Goal: Information Seeking & Learning: Learn about a topic

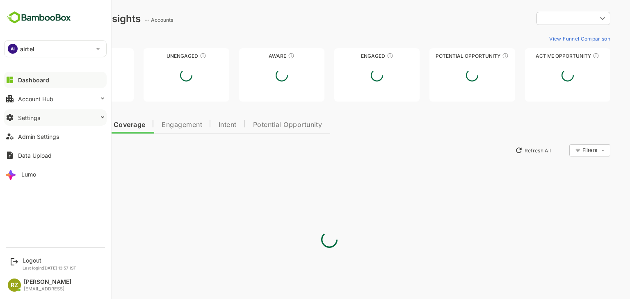
type input "**********"
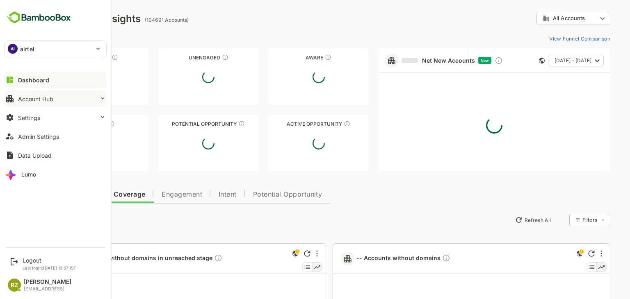
click at [51, 100] on div "Account Hub" at bounding box center [35, 99] width 35 height 7
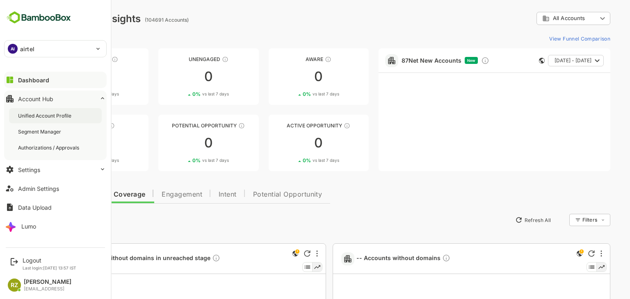
click at [51, 114] on div "Unified Account Profile" at bounding box center [45, 115] width 55 height 7
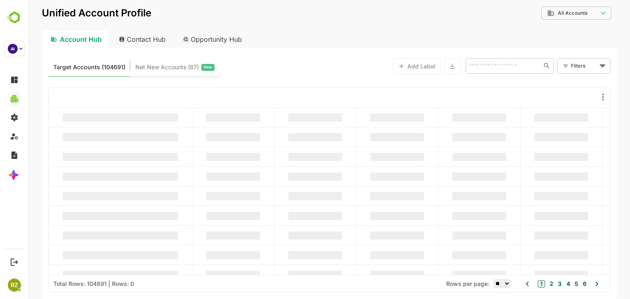
click at [148, 41] on div "Contact Hub" at bounding box center [142, 39] width 61 height 18
type input "**********"
click at [515, 62] on input "text" at bounding box center [501, 66] width 71 height 10
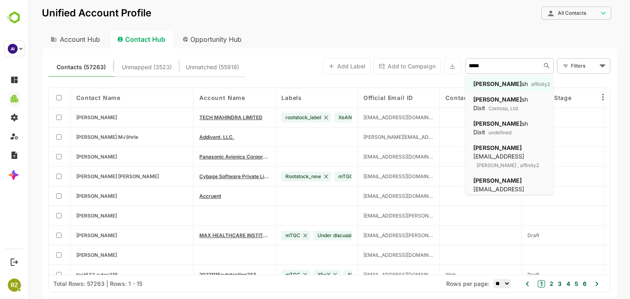
type input "******"
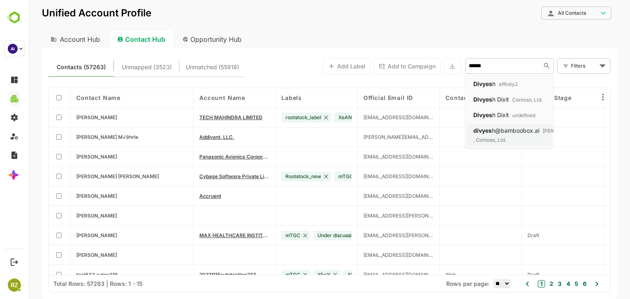
click at [493, 134] on div "divyes h@bamboobox.ai [PERSON_NAME] , Contoso, Ltd." at bounding box center [527, 135] width 109 height 18
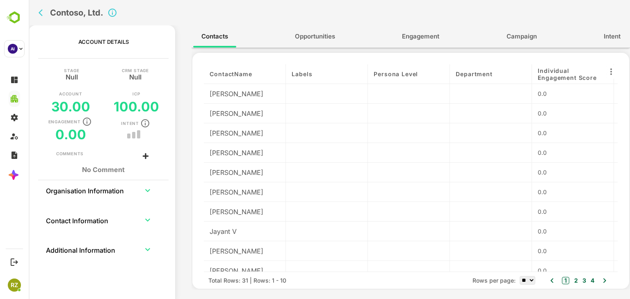
click at [425, 38] on span "Engagement" at bounding box center [420, 36] width 37 height 11
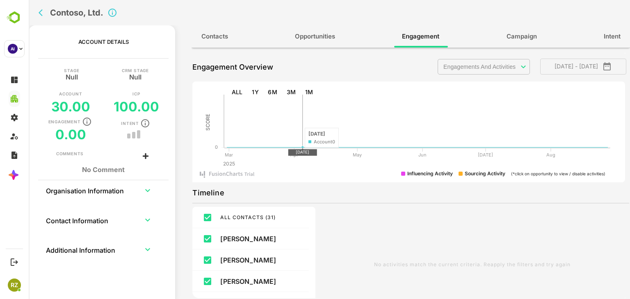
click at [43, 14] on icon "back" at bounding box center [43, 13] width 8 height 8
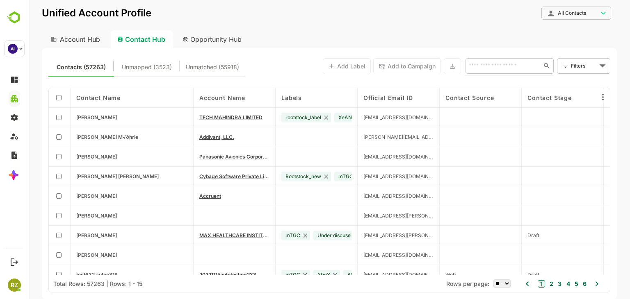
click at [504, 66] on input "text" at bounding box center [501, 66] width 71 height 10
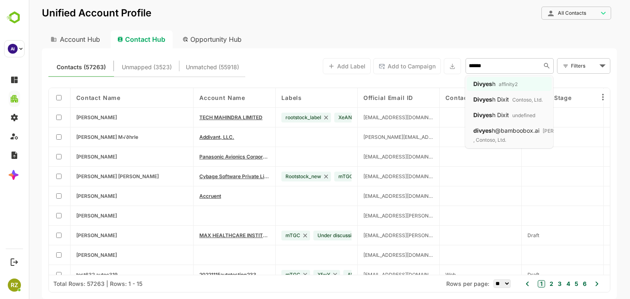
type input "*******"
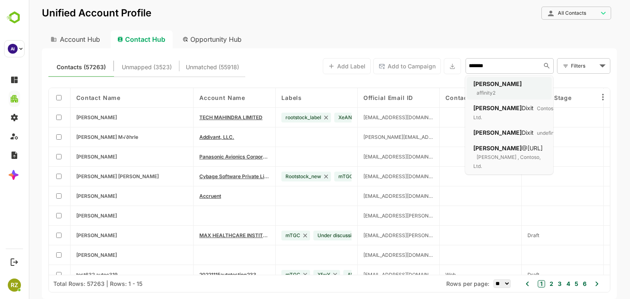
click at [495, 90] on p2 "affinity2" at bounding box center [484, 93] width 22 height 6
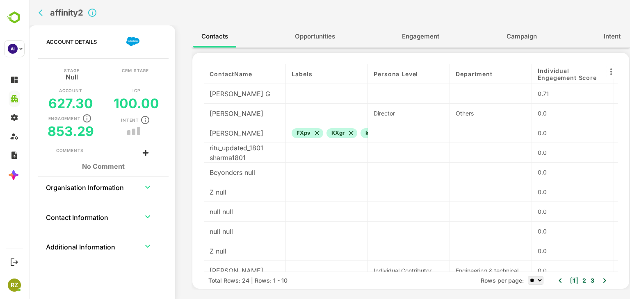
click at [411, 41] on span "Engagement" at bounding box center [420, 36] width 37 height 11
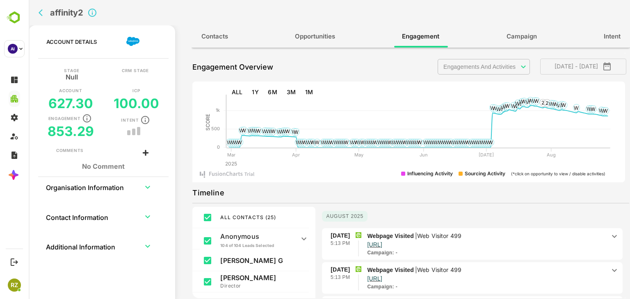
click at [491, 64] on body "**********" at bounding box center [329, 149] width 601 height 299
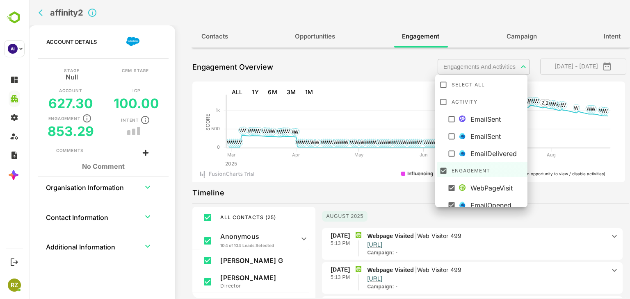
scroll to position [23, 0]
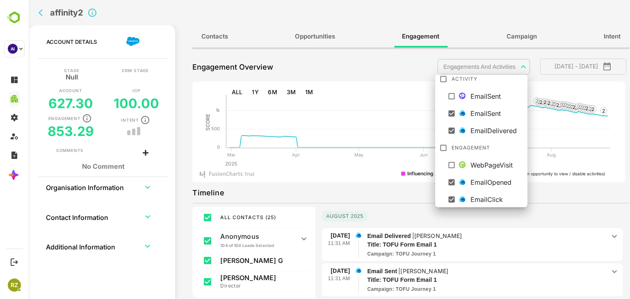
click at [384, 199] on div at bounding box center [329, 149] width 601 height 299
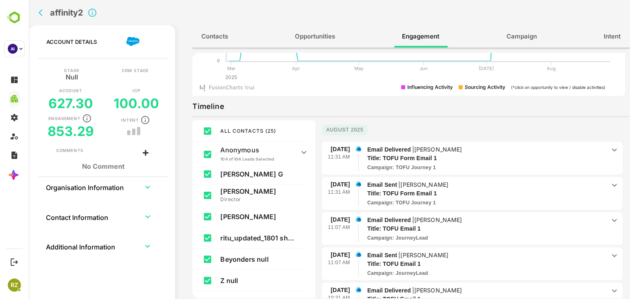
scroll to position [133, 0]
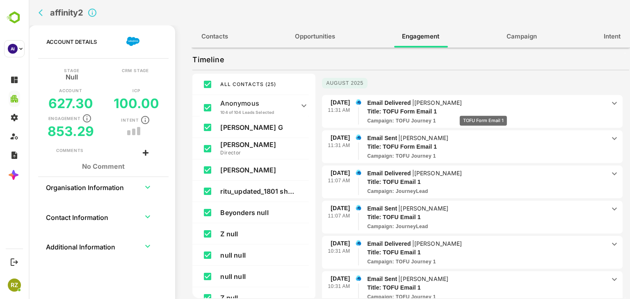
click at [483, 110] on p "Title: TOFU Form Email 1" at bounding box center [480, 111] width 226 height 9
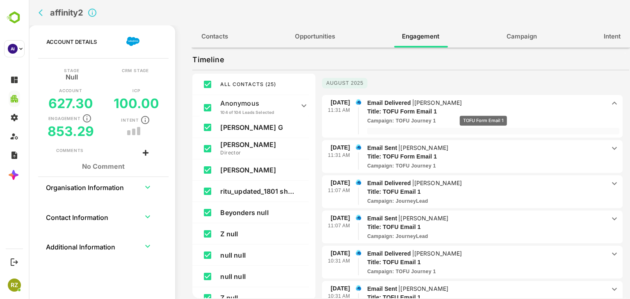
click at [483, 110] on p "Title: TOFU Form Email 1" at bounding box center [480, 111] width 226 height 9
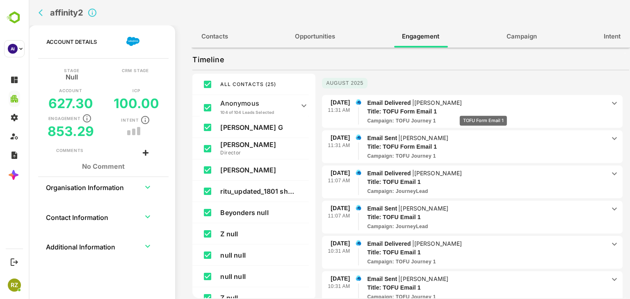
click at [483, 110] on p "Title: TOFU Form Email 1" at bounding box center [480, 111] width 226 height 9
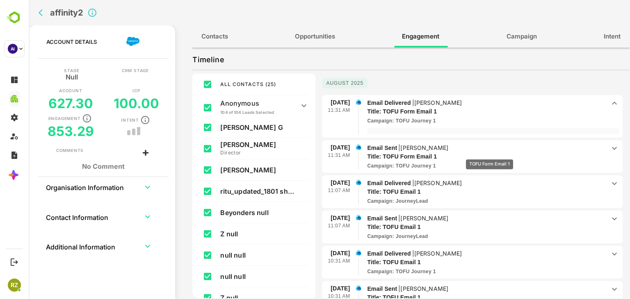
click at [489, 116] on p "Title: TOFU Form Email 1" at bounding box center [480, 111] width 226 height 9
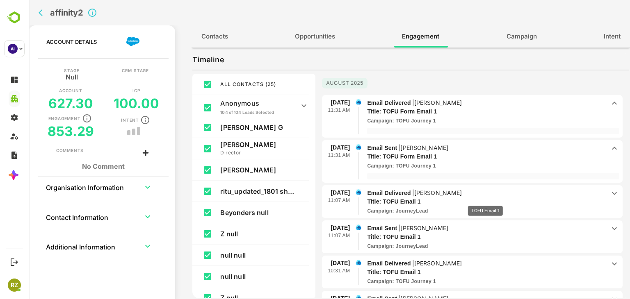
click at [485, 201] on p "Title: TOFU Email 1" at bounding box center [480, 202] width 226 height 9
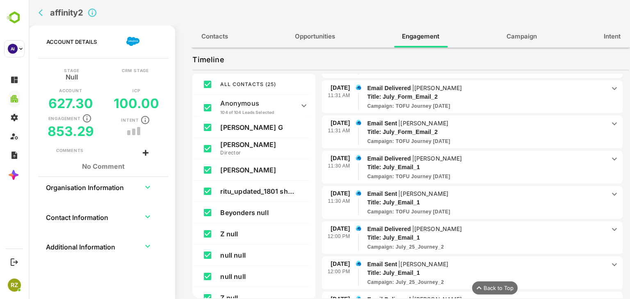
scroll to position [332, 0]
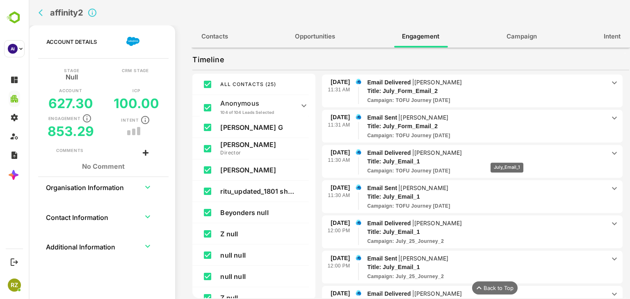
click at [507, 25] on p "Title: July_Email_1" at bounding box center [480, 20] width 226 height 9
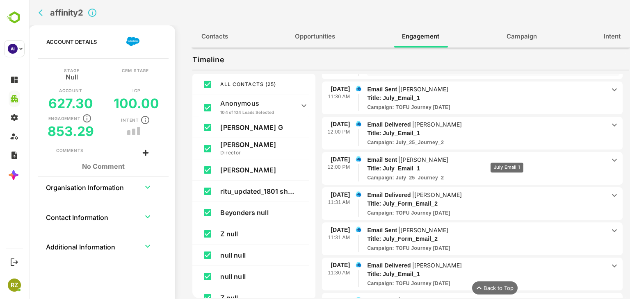
scroll to position [440, 0]
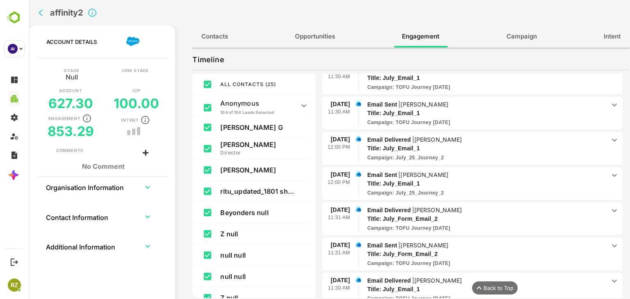
scroll to position [666, 0]
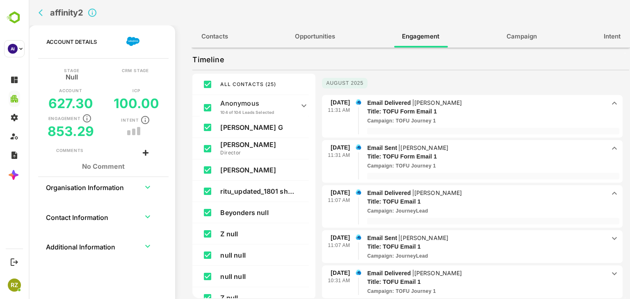
scroll to position [0, 0]
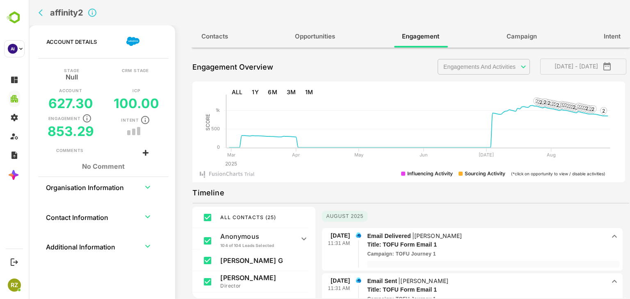
click at [517, 67] on body "**********" at bounding box center [329, 149] width 601 height 299
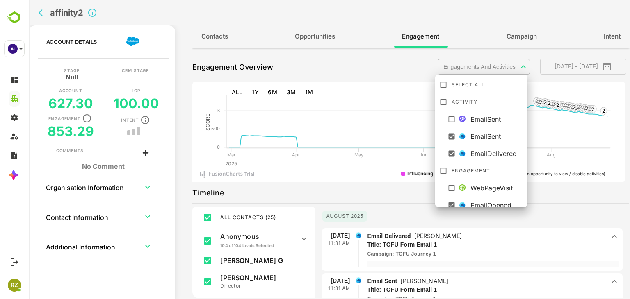
scroll to position [23, 0]
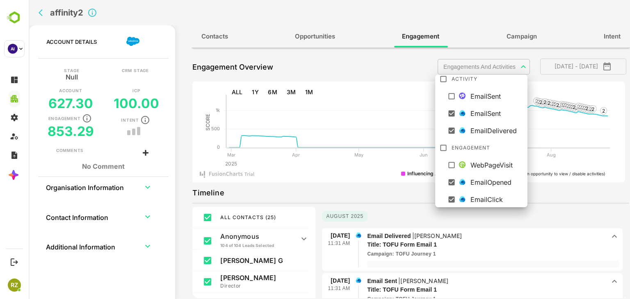
click at [404, 191] on div at bounding box center [329, 149] width 601 height 299
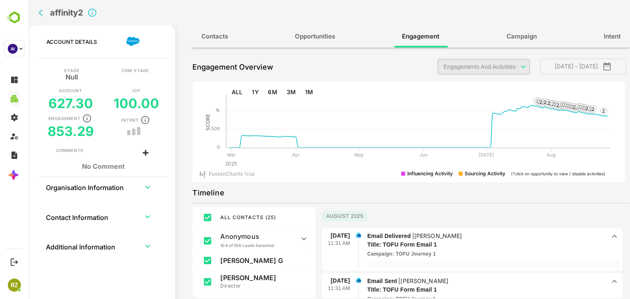
scroll to position [133, 0]
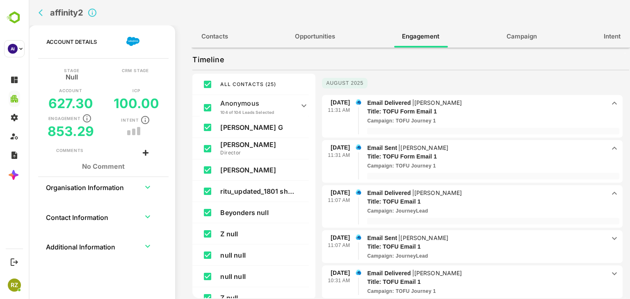
click at [45, 14] on icon "back" at bounding box center [43, 13] width 8 height 8
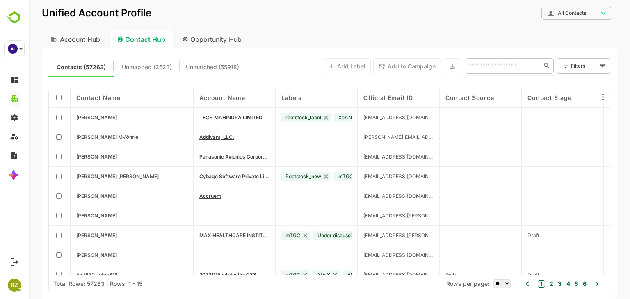
click at [489, 66] on input "text" at bounding box center [501, 66] width 71 height 10
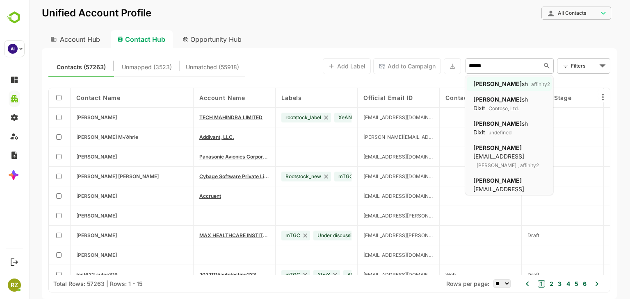
type input "*******"
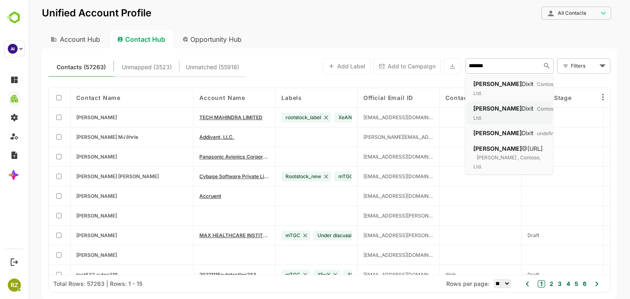
click at [522, 109] on span "Dixit" at bounding box center [528, 108] width 12 height 7
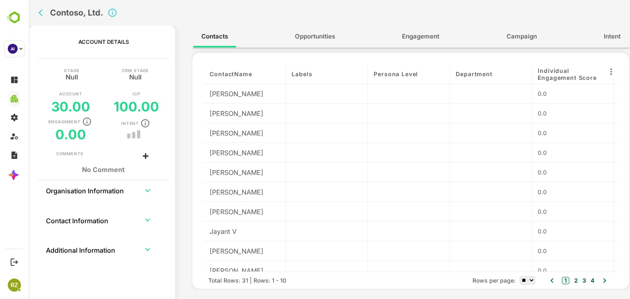
click at [423, 41] on span "Engagement" at bounding box center [420, 36] width 37 height 11
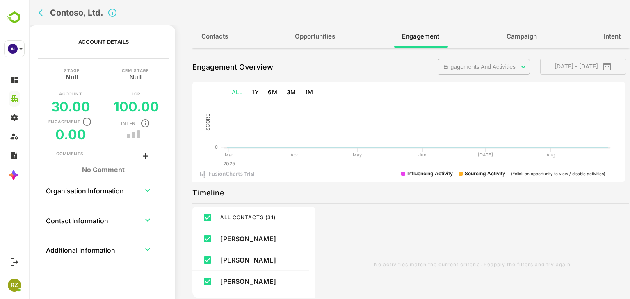
click at [235, 93] on button "ALL" at bounding box center [237, 92] width 18 height 15
click at [507, 68] on body "**********" at bounding box center [329, 149] width 601 height 299
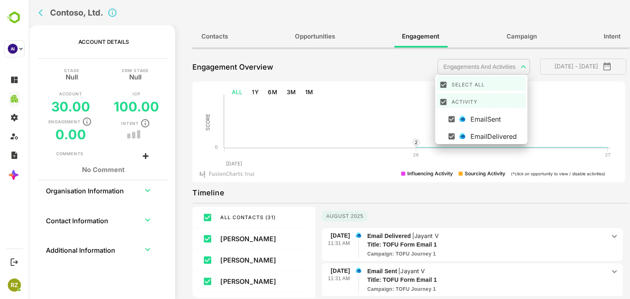
click at [365, 204] on div at bounding box center [329, 149] width 601 height 299
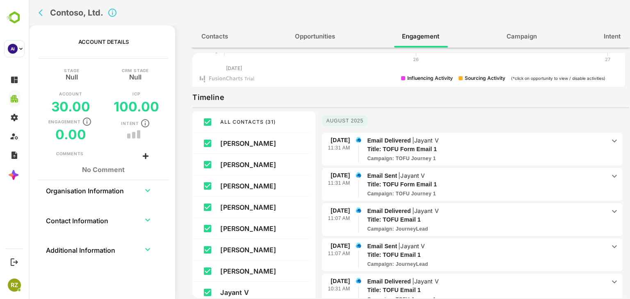
scroll to position [95, 0]
click at [486, 149] on p "Title: TOFU Form Email 1" at bounding box center [480, 150] width 226 height 9
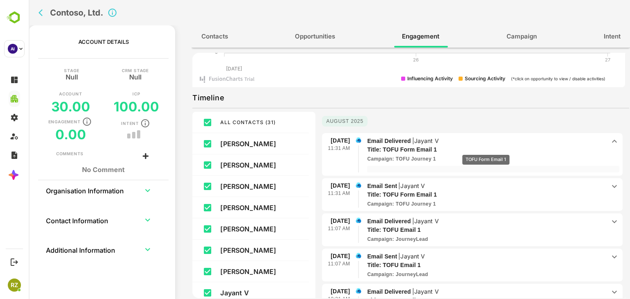
click at [486, 149] on p "Title: TOFU Form Email 1" at bounding box center [480, 150] width 226 height 9
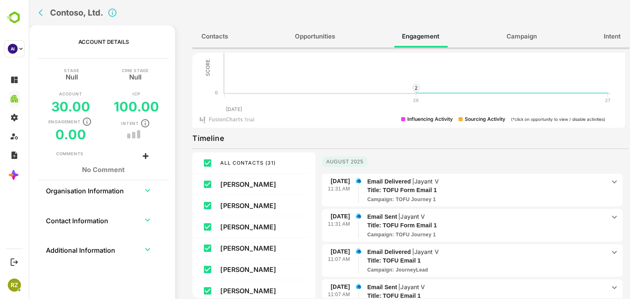
scroll to position [0, 0]
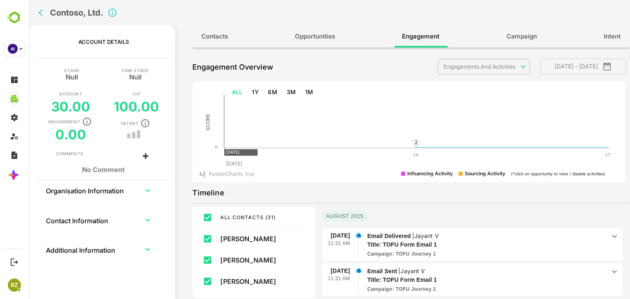
click at [41, 13] on icon "back" at bounding box center [43, 13] width 8 height 8
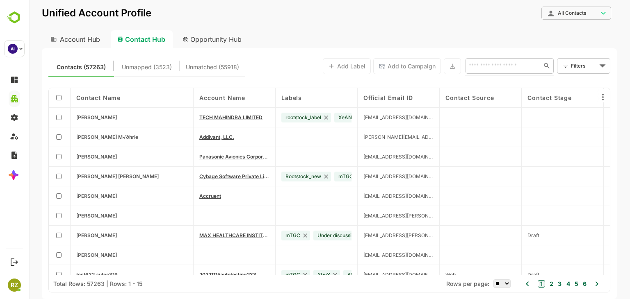
click at [490, 66] on input "text" at bounding box center [501, 66] width 71 height 10
type input "******"
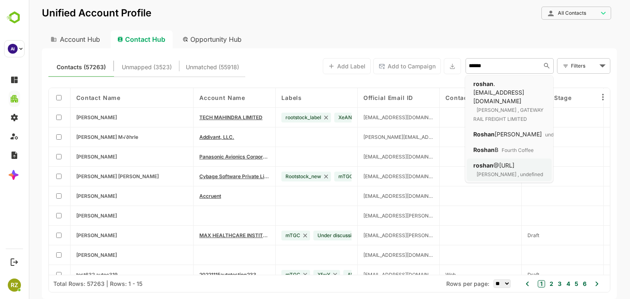
click at [499, 162] on span "@[URL]" at bounding box center [503, 165] width 21 height 7
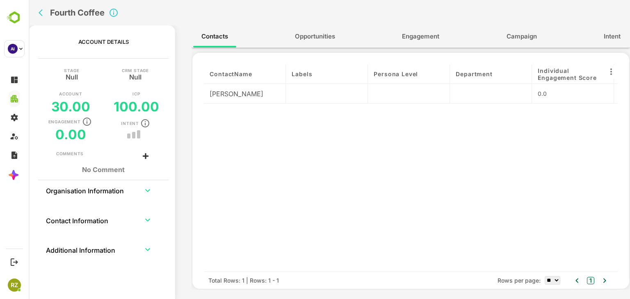
click at [419, 32] on span "Engagement" at bounding box center [420, 36] width 37 height 11
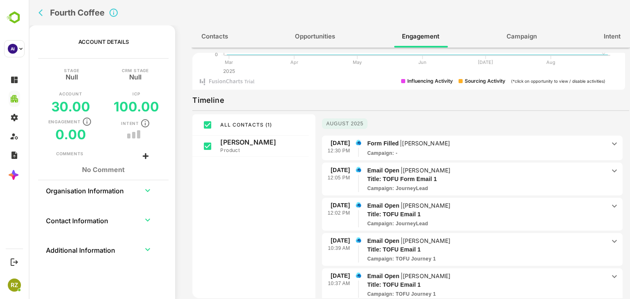
scroll to position [103, 0]
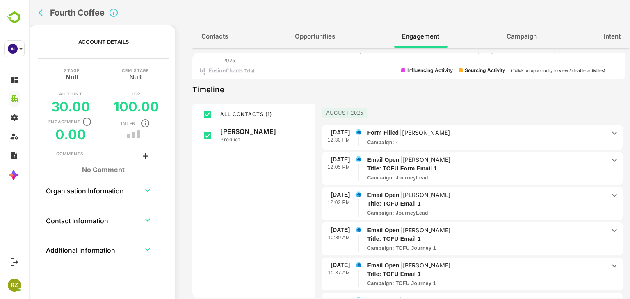
click at [452, 133] on p "Form Filled | [PERSON_NAME]" at bounding box center [486, 132] width 238 height 9
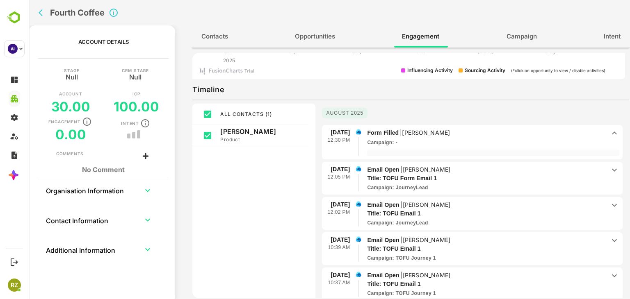
click at [452, 133] on p "Form Filled | [PERSON_NAME]" at bounding box center [486, 132] width 238 height 9
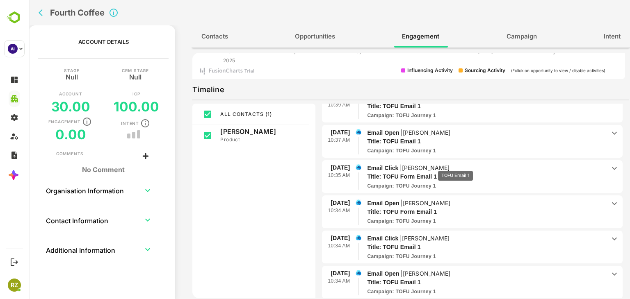
scroll to position [134, 0]
click at [483, 39] on p "Title: TOFU Form Email 1" at bounding box center [480, 35] width 226 height 9
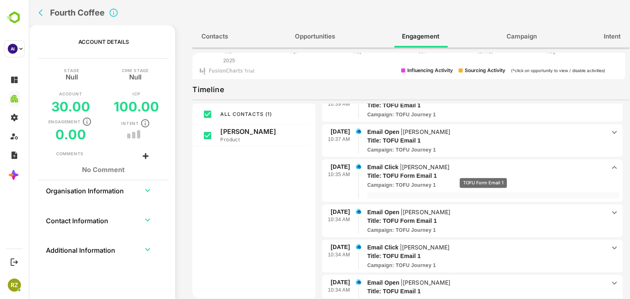
click at [483, 173] on p "Title: TOFU Form Email 1" at bounding box center [480, 176] width 226 height 9
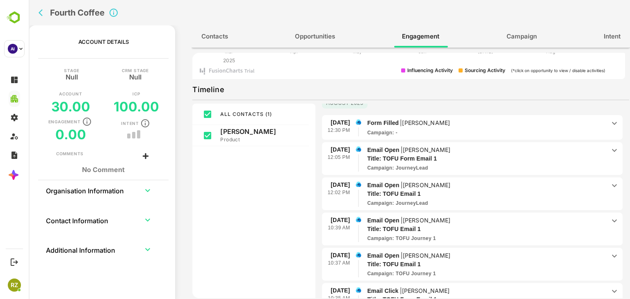
scroll to position [0, 0]
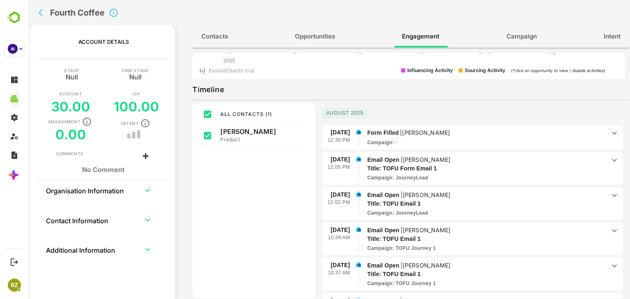
click at [518, 138] on span "Form Filled | [PERSON_NAME] Campaign : -" at bounding box center [486, 137] width 238 height 18
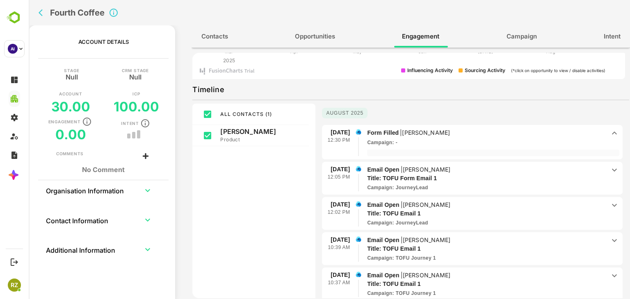
click at [518, 138] on span "Form Filled | [PERSON_NAME] Campaign : -" at bounding box center [486, 137] width 238 height 18
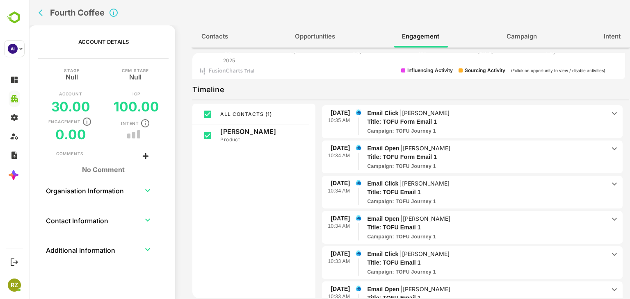
scroll to position [133, 0]
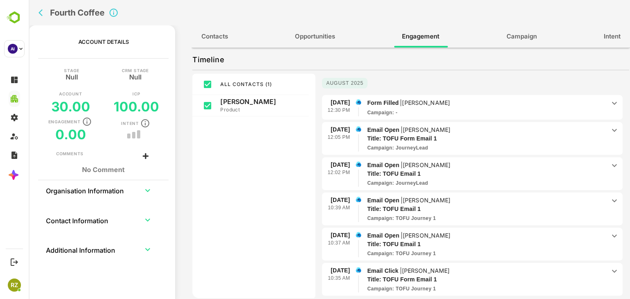
scroll to position [0, 0]
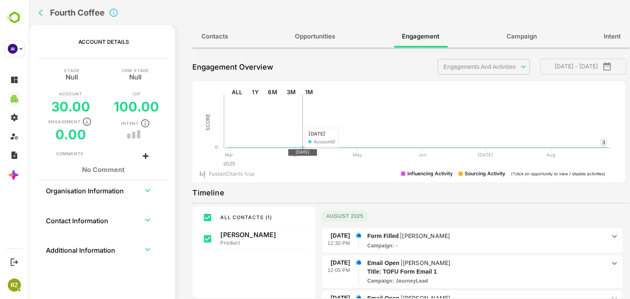
click at [225, 40] on span "Contacts" at bounding box center [214, 36] width 27 height 11
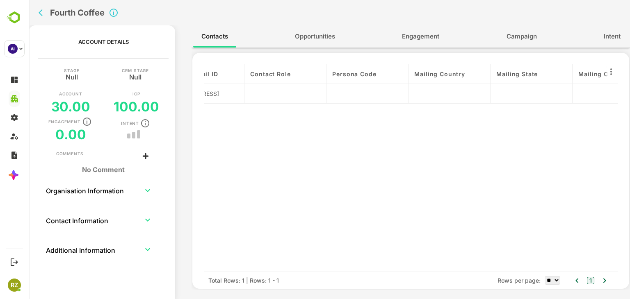
scroll to position [0, 604]
click at [424, 39] on span "Engagement" at bounding box center [420, 36] width 37 height 11
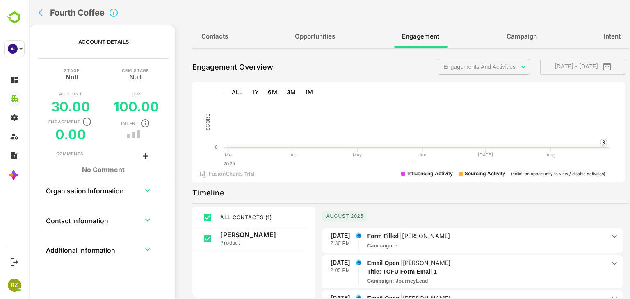
scroll to position [133, 0]
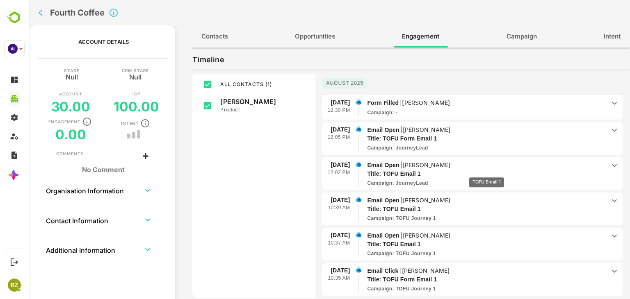
click at [486, 172] on p "Title: TOFU Email 1" at bounding box center [480, 174] width 226 height 9
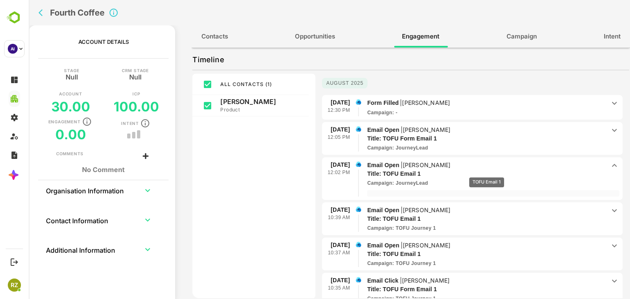
click at [486, 172] on p "Title: TOFU Email 1" at bounding box center [480, 174] width 226 height 9
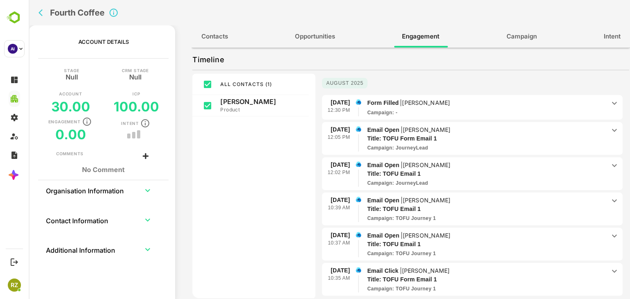
click at [475, 109] on div "Campaign : -" at bounding box center [486, 112] width 238 height 7
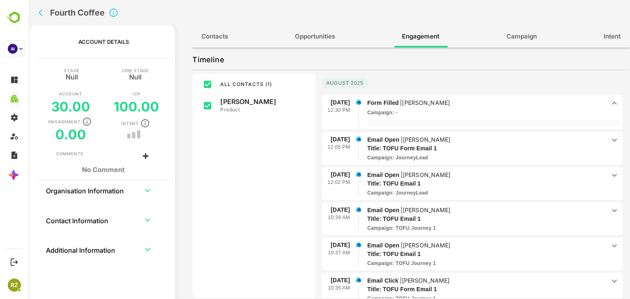
click at [475, 109] on div "Campaign : -" at bounding box center [486, 112] width 238 height 7
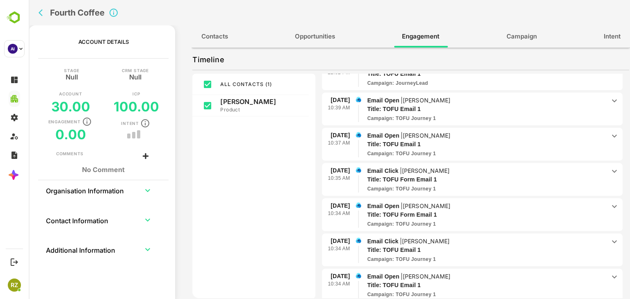
scroll to position [109, 0]
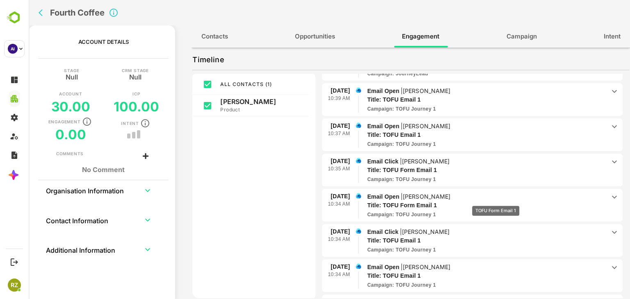
click at [495, 34] on p "Title: TOFU Form Email 1" at bounding box center [480, 29] width 226 height 9
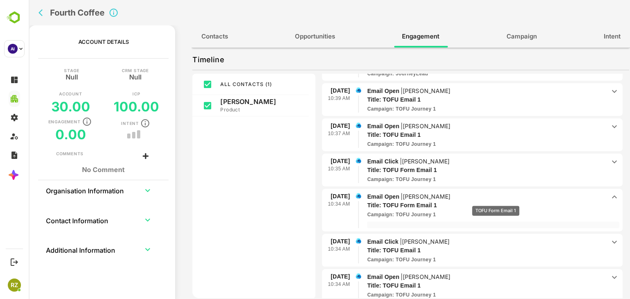
click at [495, 201] on p "Title: TOFU Form Email 1" at bounding box center [480, 205] width 226 height 9
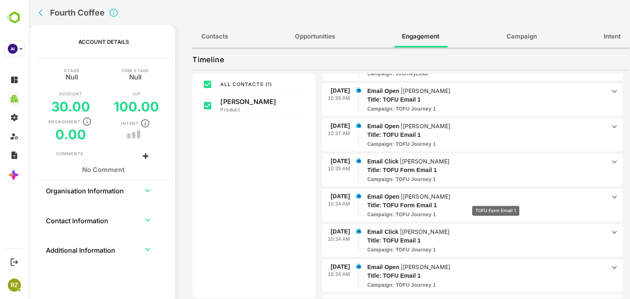
scroll to position [119, 0]
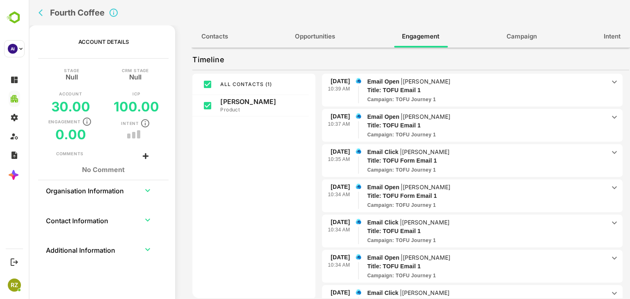
click at [490, 33] on div "Campaign : TOFU Journey 1" at bounding box center [486, 28] width 238 height 7
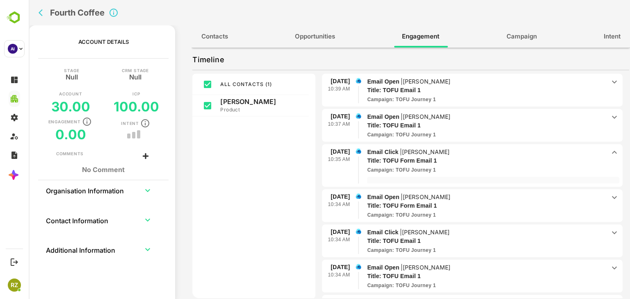
click at [490, 167] on div "Campaign : TOFU Journey 1" at bounding box center [486, 170] width 238 height 7
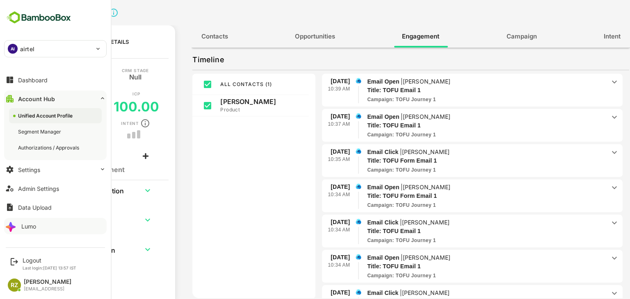
click at [38, 228] on button "Lumo" at bounding box center [55, 226] width 103 height 16
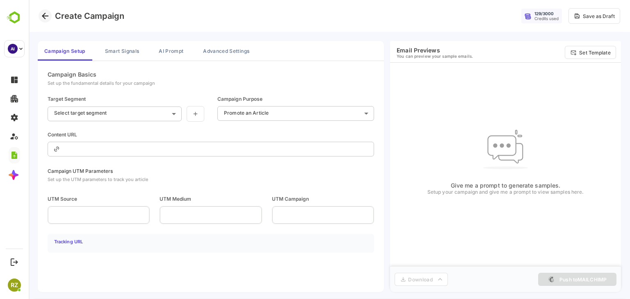
click at [48, 17] on icon "Go back" at bounding box center [45, 16] width 10 height 10
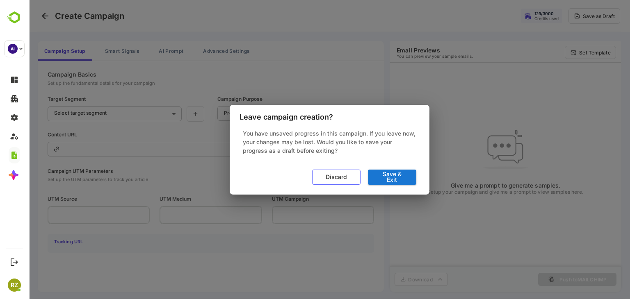
click at [338, 181] on button "Discard" at bounding box center [336, 177] width 48 height 15
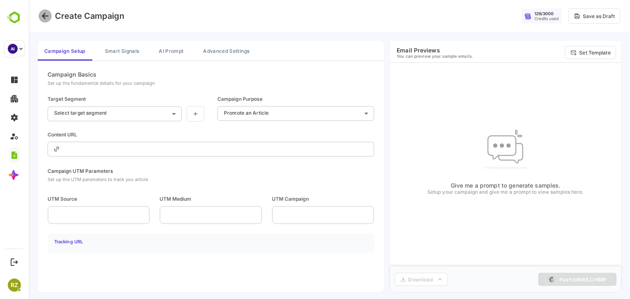
click at [44, 21] on button "Go back" at bounding box center [45, 15] width 13 height 13
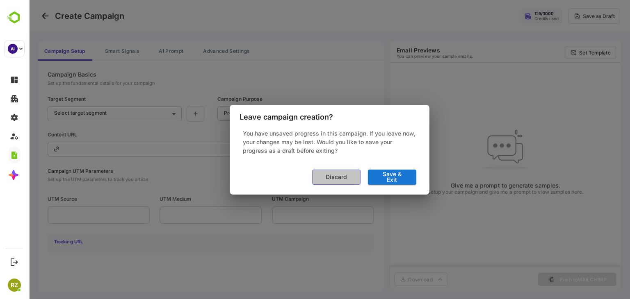
click at [340, 181] on button "Discard" at bounding box center [336, 177] width 48 height 15
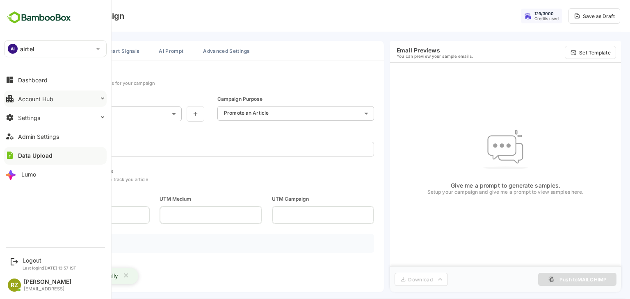
click at [62, 99] on button "Account Hub" at bounding box center [55, 99] width 103 height 16
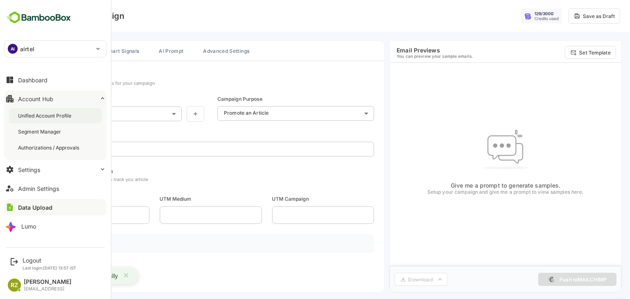
click at [55, 119] on div "Unified Account Profile" at bounding box center [45, 115] width 55 height 7
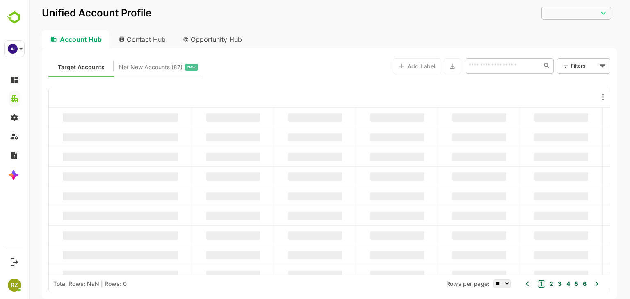
type input "**********"
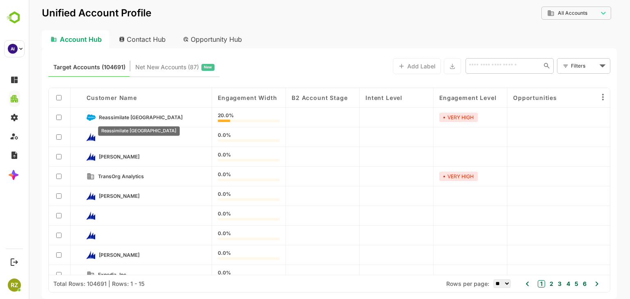
click at [135, 119] on span "Reassimilate [GEOGRAPHIC_DATA]" at bounding box center [141, 117] width 84 height 6
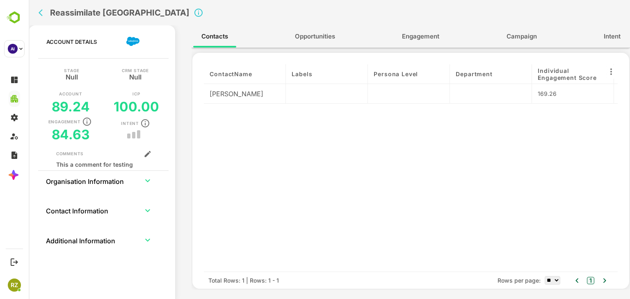
click at [423, 43] on button "Engagement" at bounding box center [421, 37] width 54 height 20
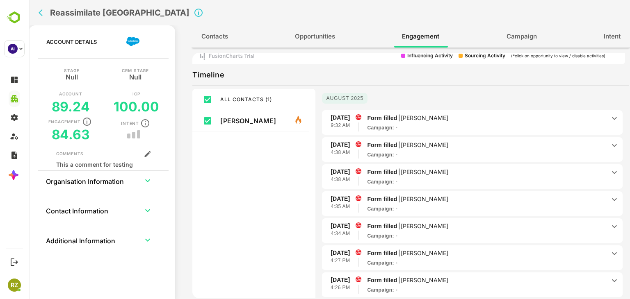
scroll to position [94, 0]
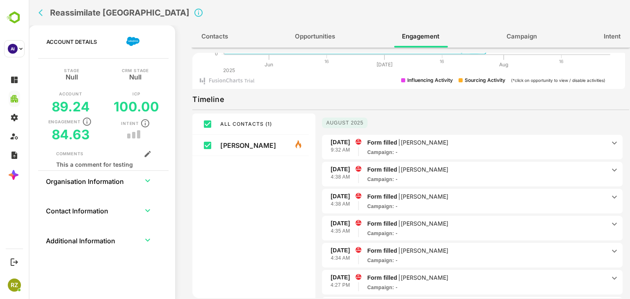
click at [539, 142] on p "Form filled | [PERSON_NAME]" at bounding box center [486, 142] width 238 height 9
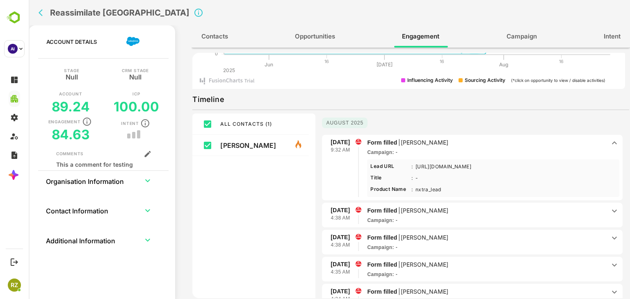
click at [522, 140] on p "Form filled | [PERSON_NAME]" at bounding box center [486, 142] width 238 height 9
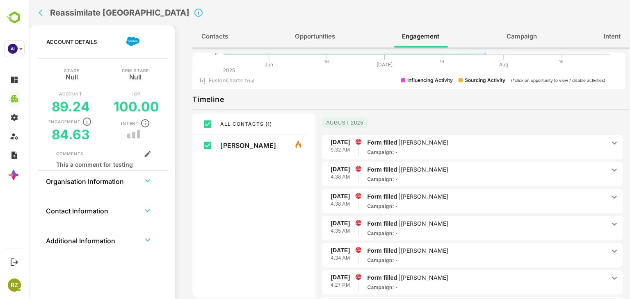
click at [490, 126] on div "[DATE]" at bounding box center [472, 126] width 301 height 16
